Goal: Navigation & Orientation: Find specific page/section

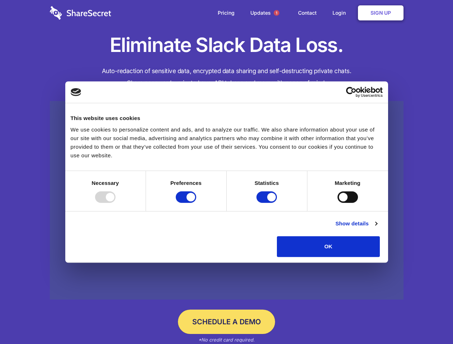
click at [115, 203] on div at bounding box center [105, 197] width 20 height 11
click at [196, 203] on input "Preferences" at bounding box center [186, 197] width 20 height 11
checkbox input "false"
click at [268, 203] on input "Statistics" at bounding box center [266, 197] width 20 height 11
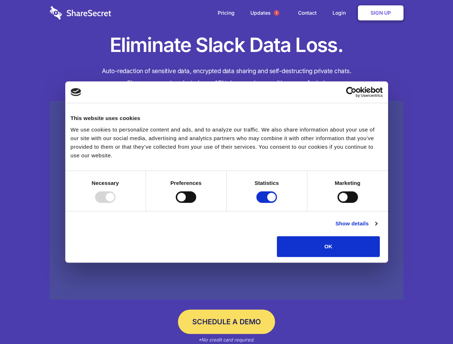
checkbox input "false"
click at [338, 203] on input "Marketing" at bounding box center [348, 197] width 20 height 11
checkbox input "true"
click at [377, 228] on link "Show details" at bounding box center [356, 224] width 42 height 9
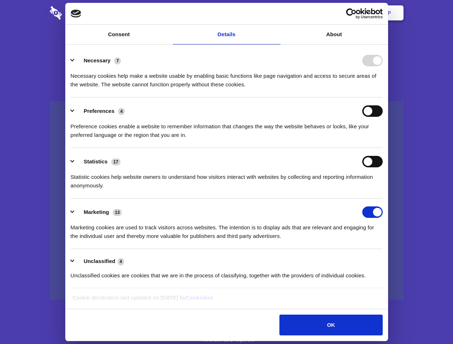
click at [383, 98] on li "Necessary 7 Necessary cookies help make a website usable by enabling basic func…" at bounding box center [227, 72] width 312 height 51
click at [276, 13] on span "1" at bounding box center [277, 13] width 6 height 6
